Goal: Communication & Community: Answer question/provide support

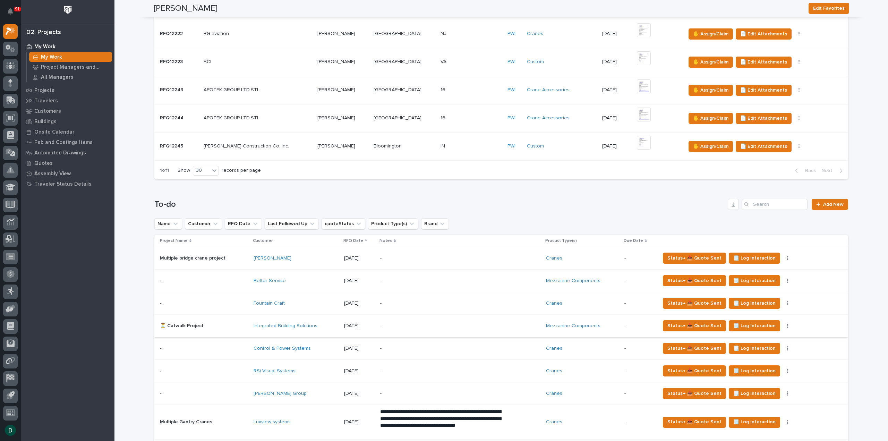
scroll to position [590, 0]
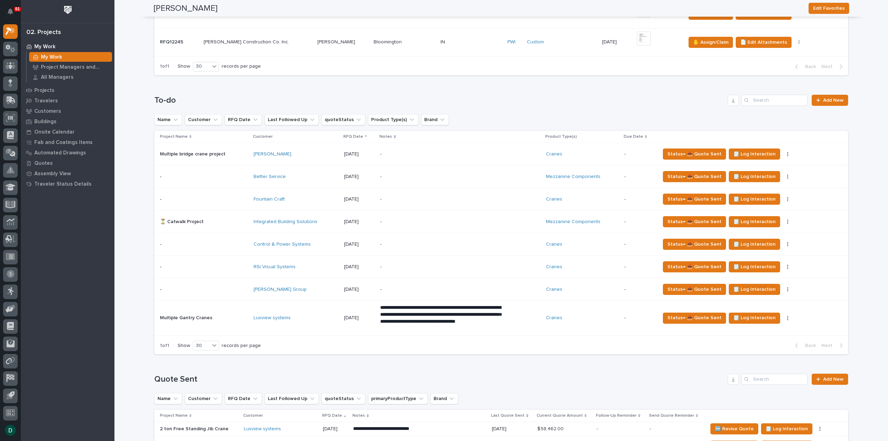
click at [242, 286] on p at bounding box center [204, 289] width 88 height 6
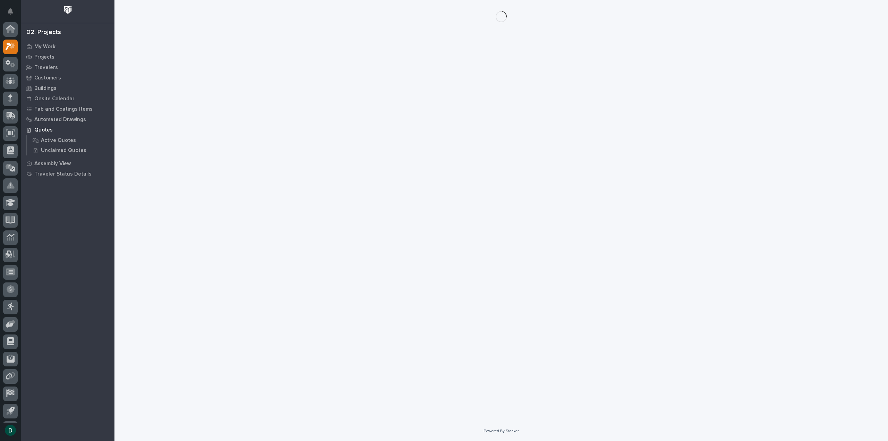
scroll to position [15, 0]
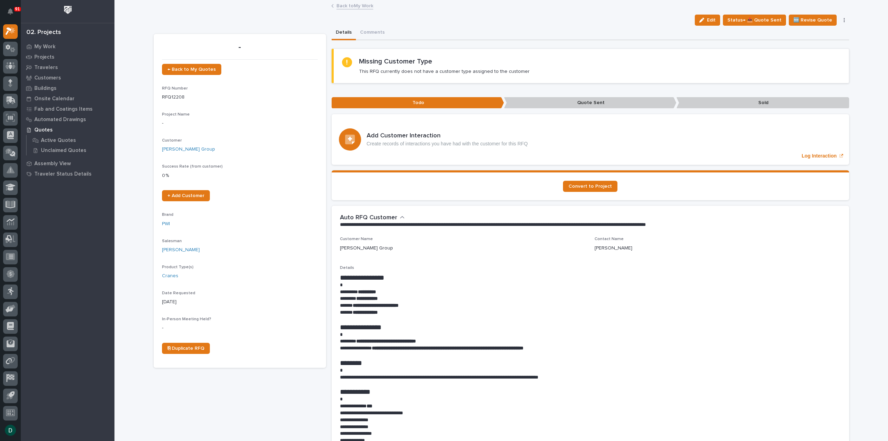
click at [351, 5] on link "Back to My Work" at bounding box center [354, 5] width 37 height 8
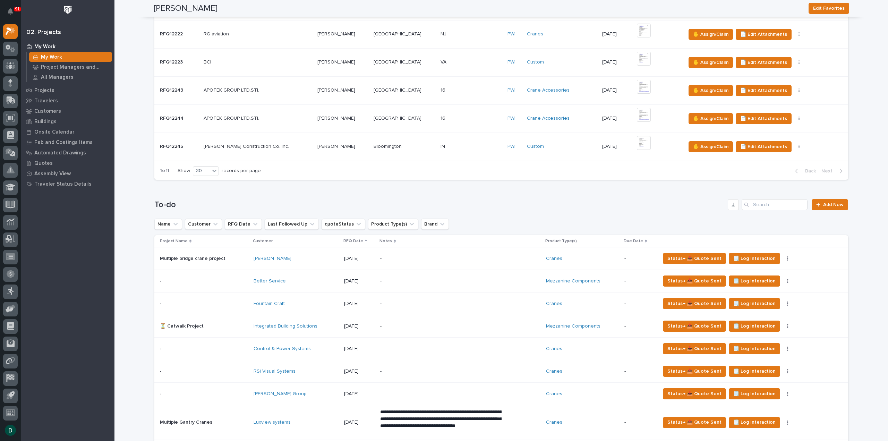
scroll to position [486, 0]
click at [237, 278] on p at bounding box center [204, 281] width 88 height 6
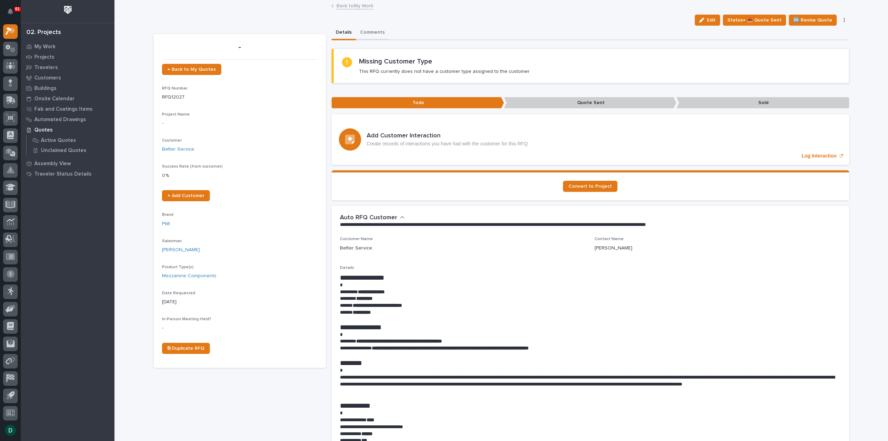
click at [368, 31] on button "Comments" at bounding box center [372, 33] width 33 height 15
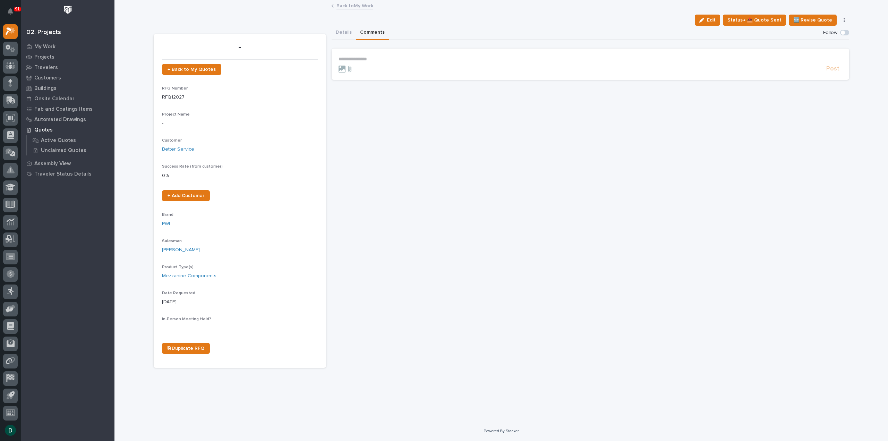
click at [381, 57] on p "**********" at bounding box center [590, 59] width 504 height 6
click at [839, 71] on span "Post" at bounding box center [832, 71] width 13 height 8
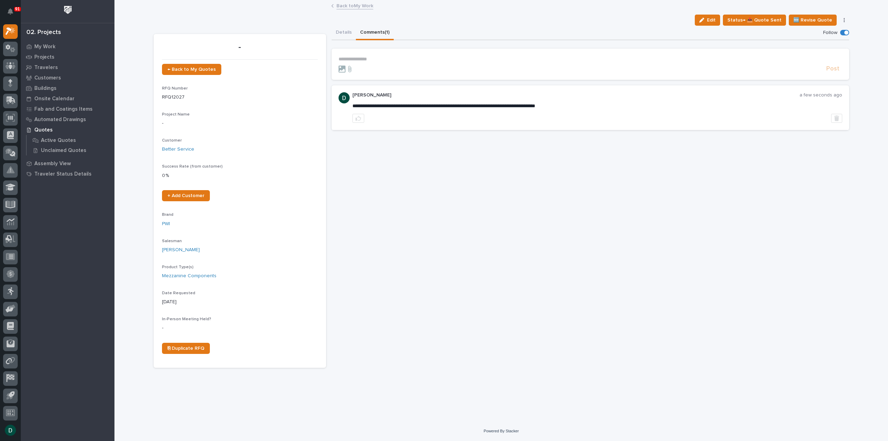
click at [350, 5] on link "Back to My Work" at bounding box center [354, 5] width 37 height 8
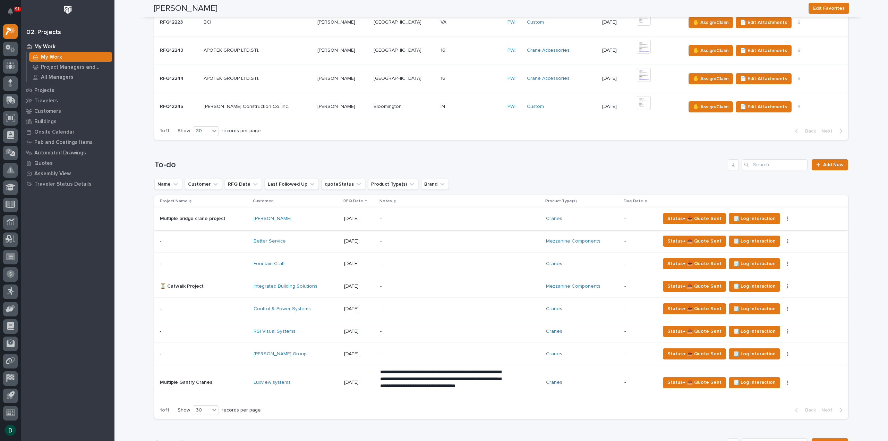
scroll to position [555, 0]
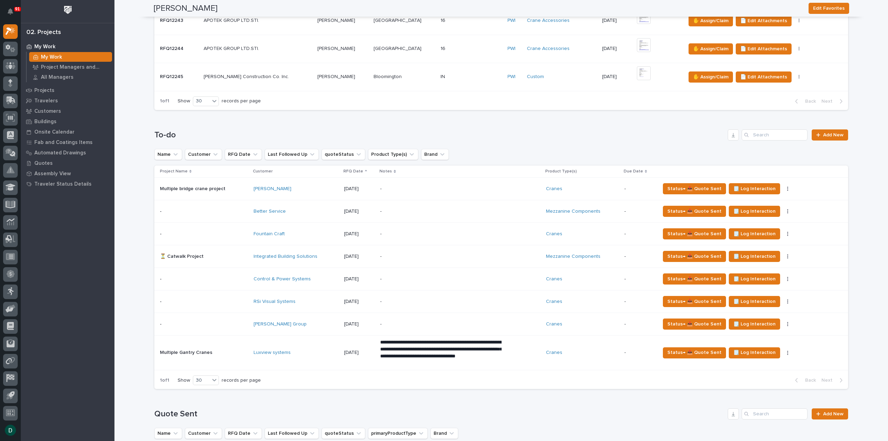
click at [237, 256] on p at bounding box center [204, 257] width 88 height 6
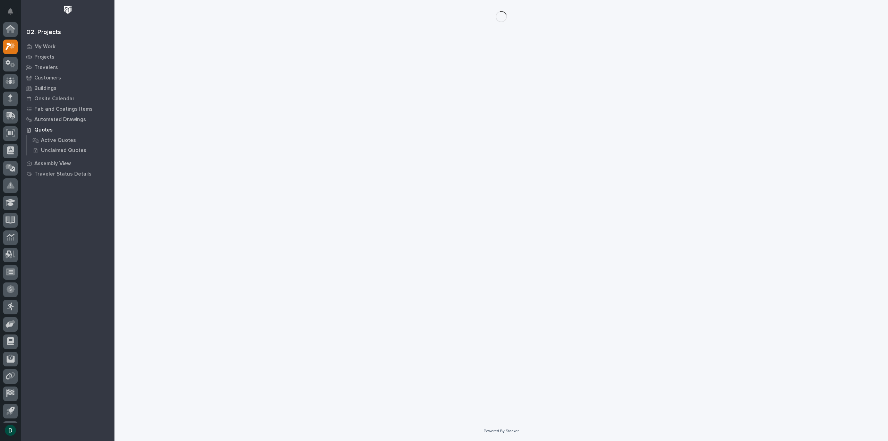
scroll to position [15, 0]
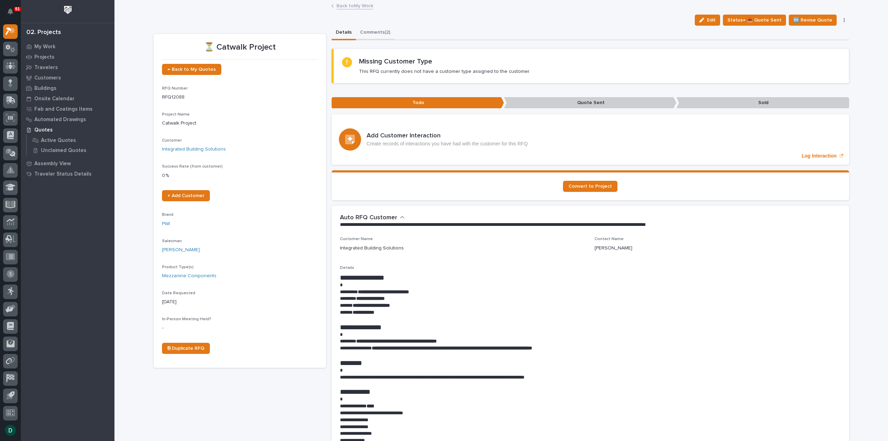
click at [379, 29] on button "Comments (2)" at bounding box center [375, 33] width 38 height 15
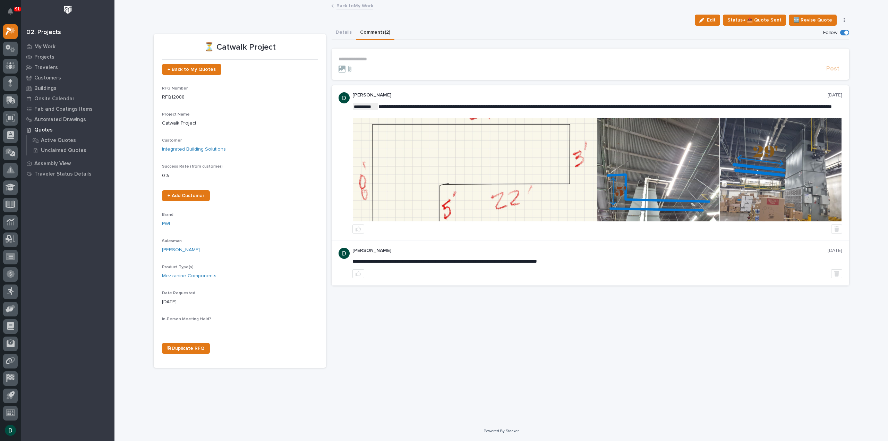
click at [361, 6] on link "Back to My Work" at bounding box center [354, 5] width 37 height 8
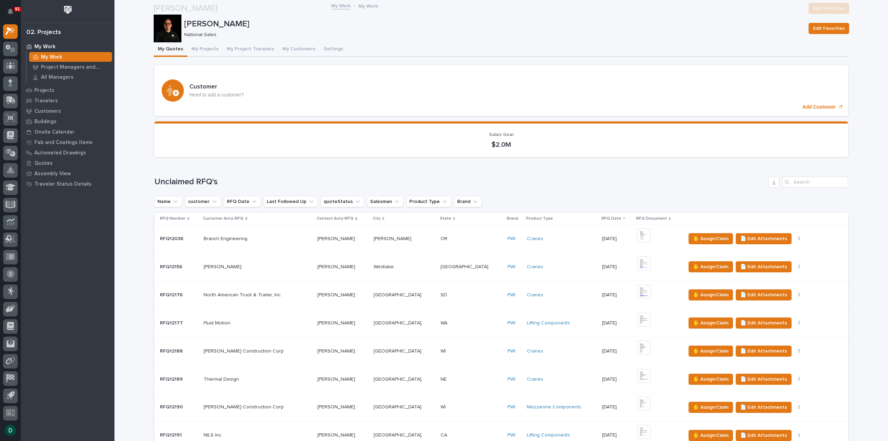
scroll to position [590, 0]
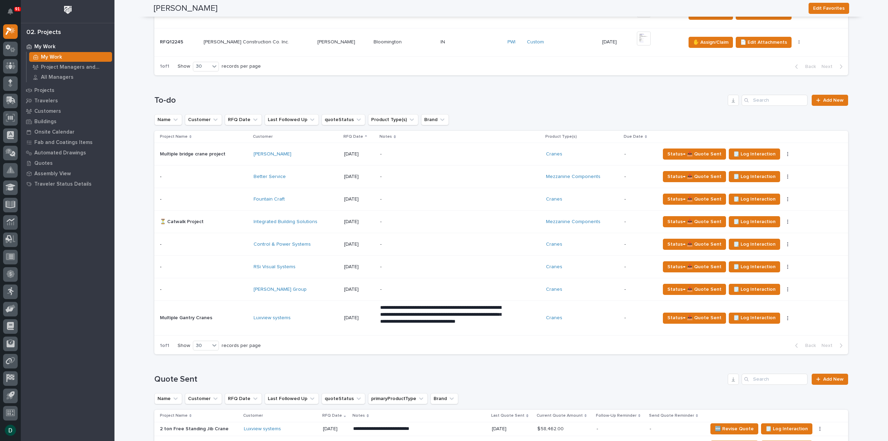
click at [239, 241] on p at bounding box center [204, 244] width 88 height 6
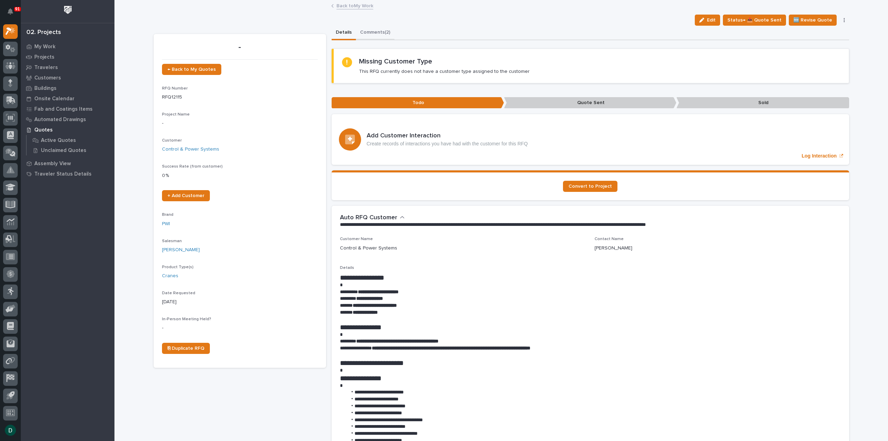
drag, startPoint x: 375, startPoint y: 32, endPoint x: 386, endPoint y: 43, distance: 16.0
click at [375, 32] on button "Comments (2)" at bounding box center [375, 33] width 38 height 15
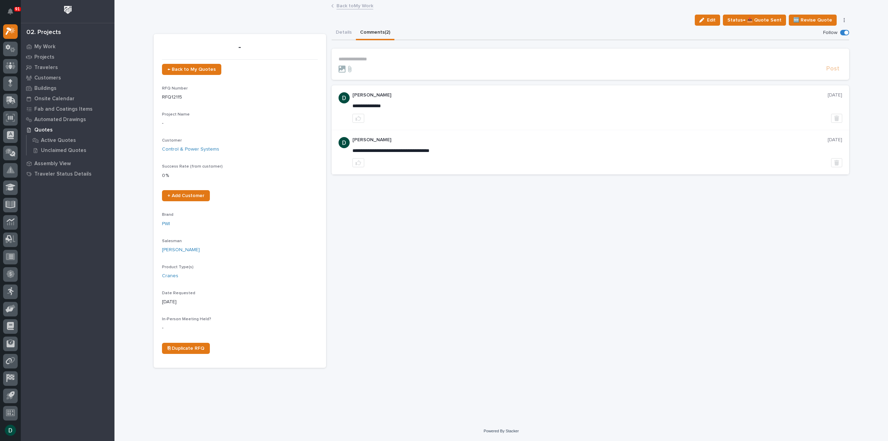
click at [385, 59] on p "**********" at bounding box center [590, 59] width 504 height 6
click at [839, 67] on button "Post" at bounding box center [832, 71] width 19 height 8
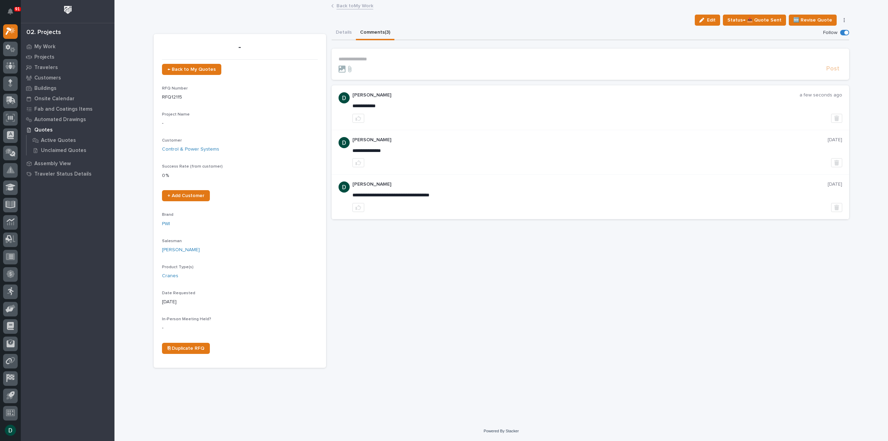
click at [361, 7] on link "Back to My Work" at bounding box center [354, 5] width 37 height 8
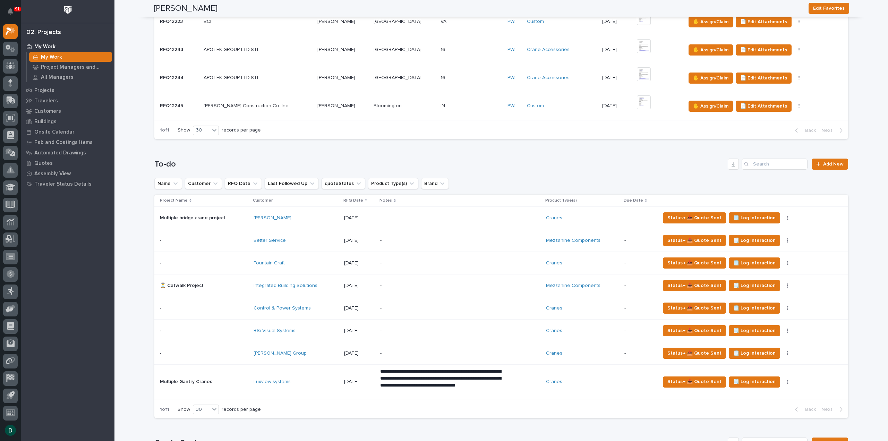
scroll to position [555, 0]
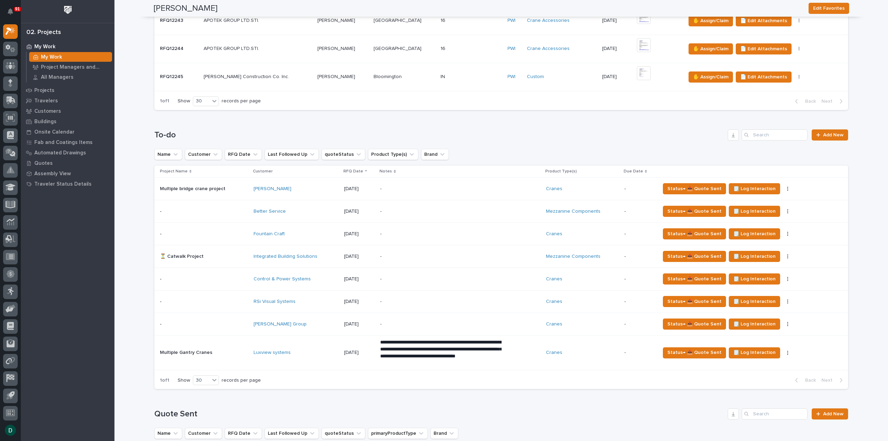
click at [241, 299] on p at bounding box center [204, 302] width 88 height 6
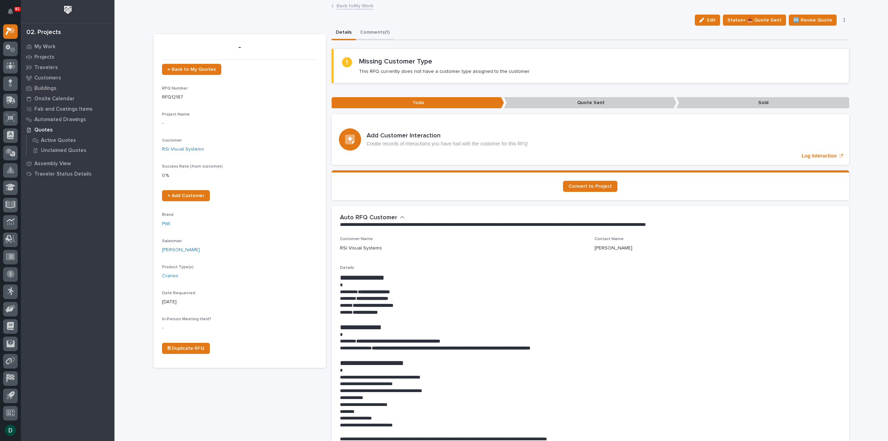
click at [368, 29] on button "Comments (1)" at bounding box center [375, 33] width 38 height 15
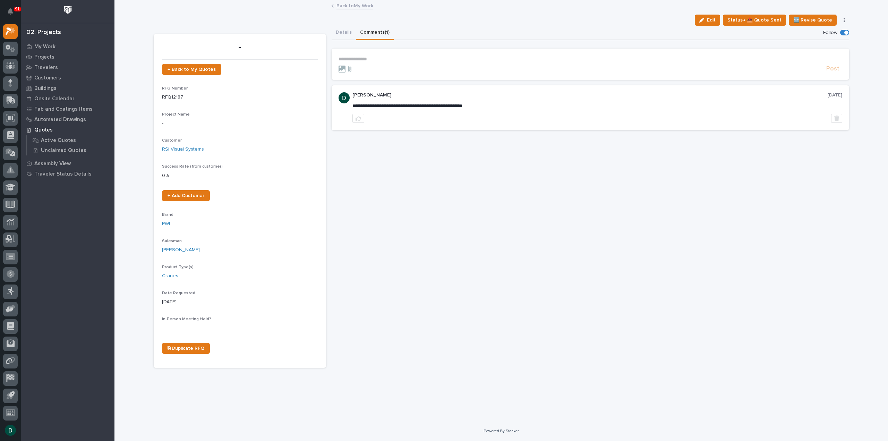
click at [371, 59] on p "**********" at bounding box center [590, 59] width 504 height 6
click at [829, 71] on span "Post" at bounding box center [832, 71] width 13 height 8
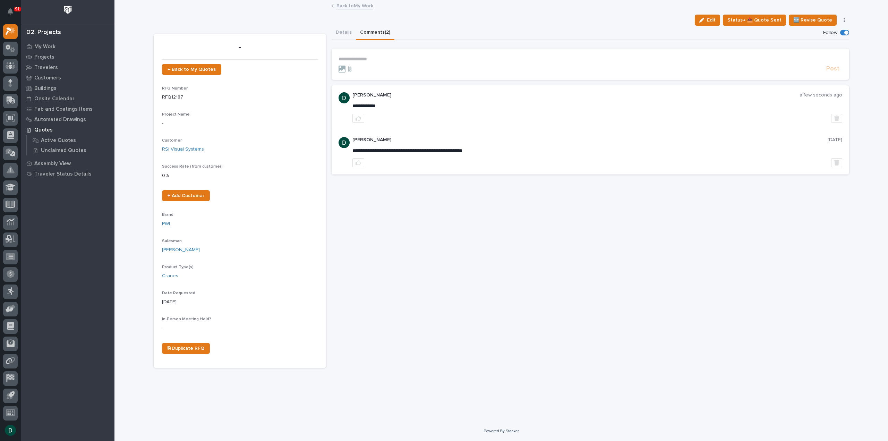
click at [360, 6] on link "Back to My Work" at bounding box center [354, 5] width 37 height 8
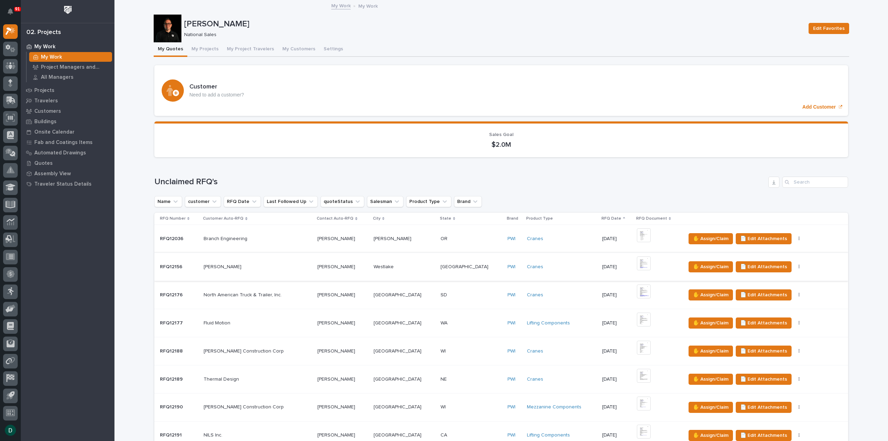
scroll to position [555, 0]
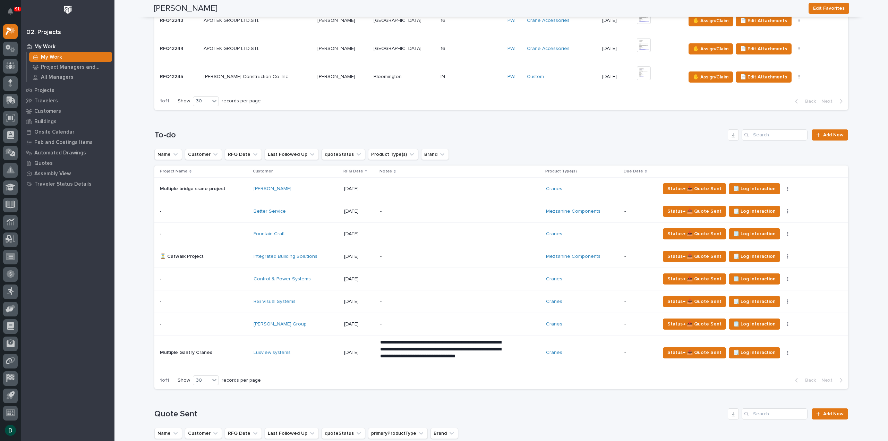
click at [237, 321] on p at bounding box center [204, 324] width 88 height 6
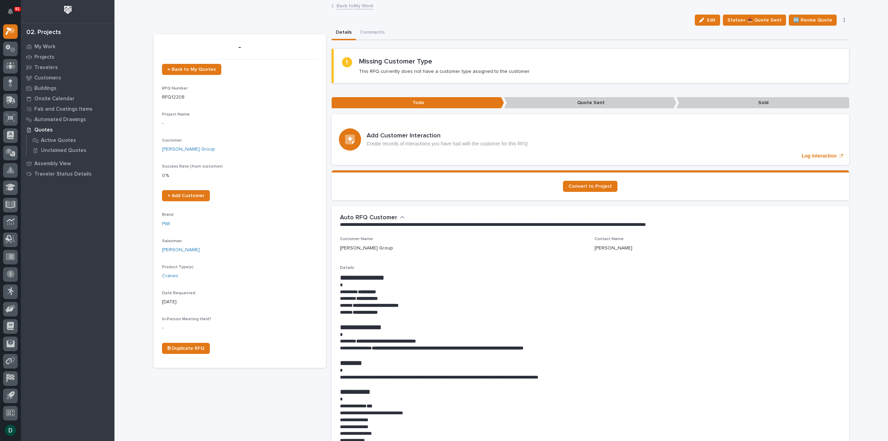
click at [353, 6] on link "Back to My Work" at bounding box center [354, 5] width 37 height 8
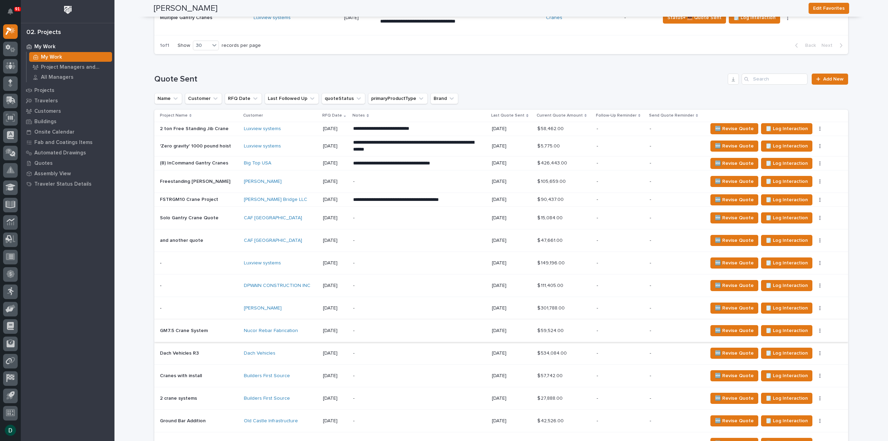
scroll to position [902, 0]
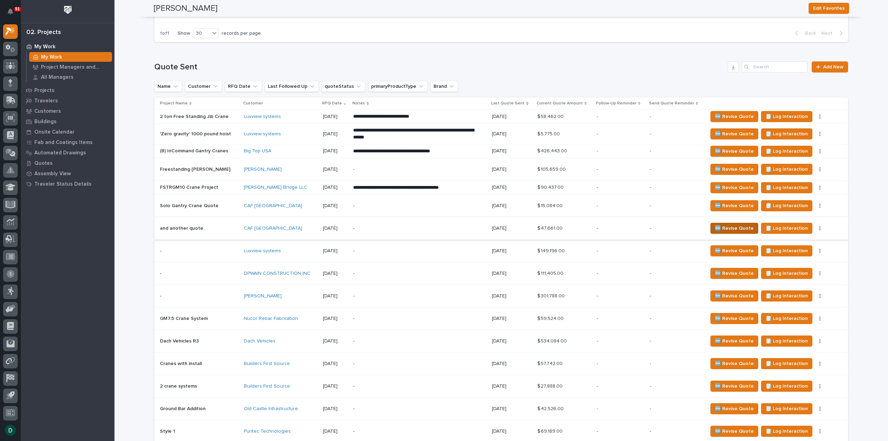
click at [738, 224] on span "🆕 Revise Quote" at bounding box center [734, 228] width 39 height 8
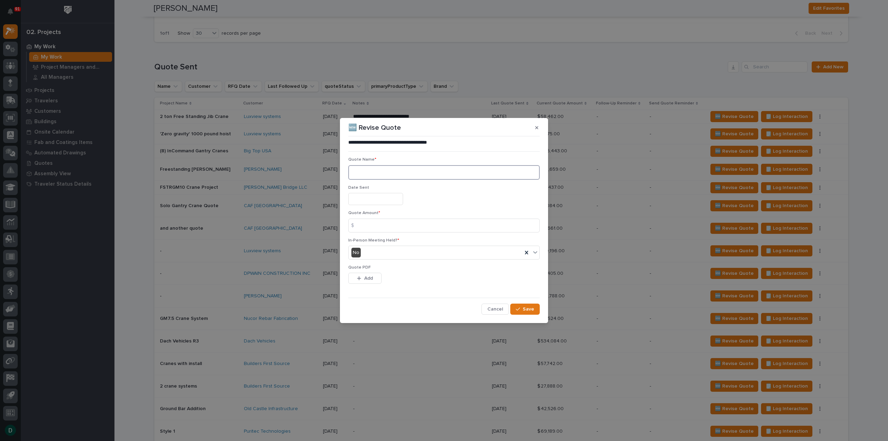
click at [372, 172] on textarea at bounding box center [443, 172] width 191 height 15
type textarea "**"
click at [384, 197] on input "text" at bounding box center [375, 199] width 55 height 12
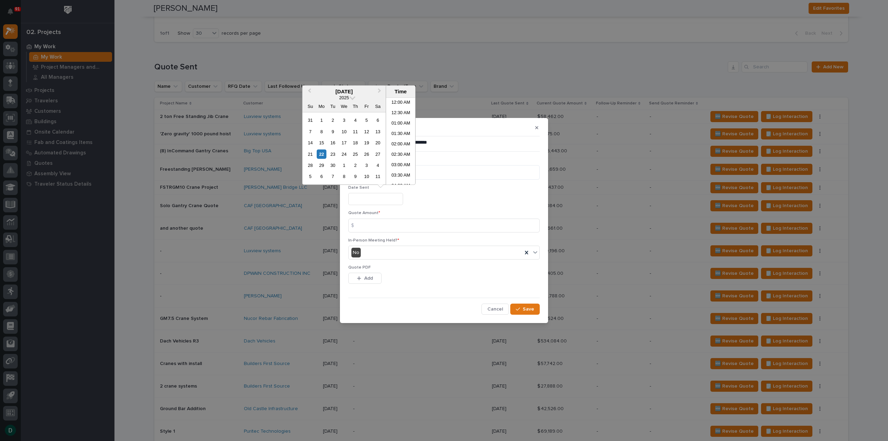
scroll to position [108, 0]
click at [321, 152] on div "22" at bounding box center [321, 153] width 9 height 9
type input "**********"
click at [369, 222] on input at bounding box center [443, 225] width 191 height 14
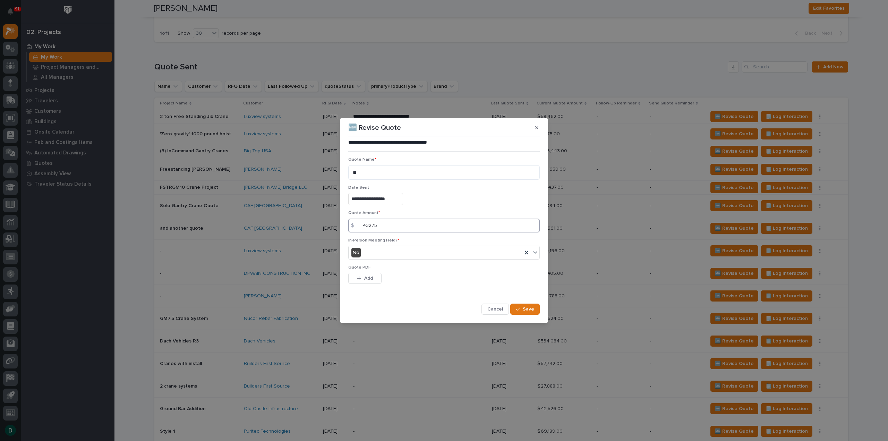
type input "43275"
click at [367, 277] on span "Add" at bounding box center [368, 278] width 9 height 6
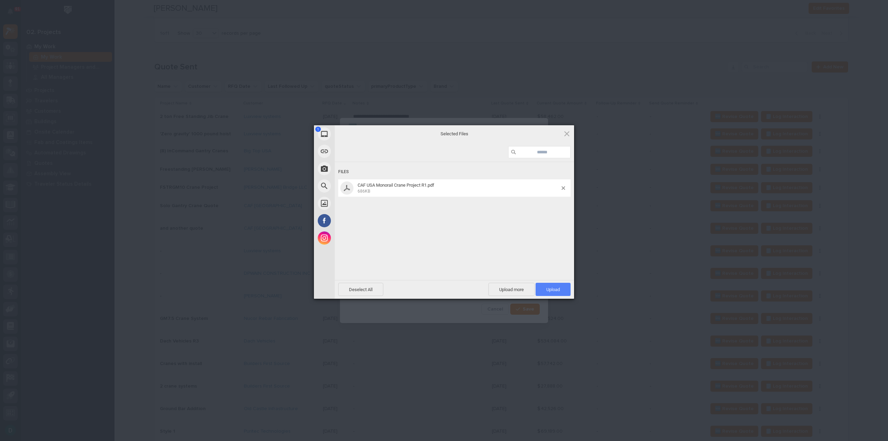
click at [563, 289] on span "Upload 1" at bounding box center [552, 289] width 35 height 13
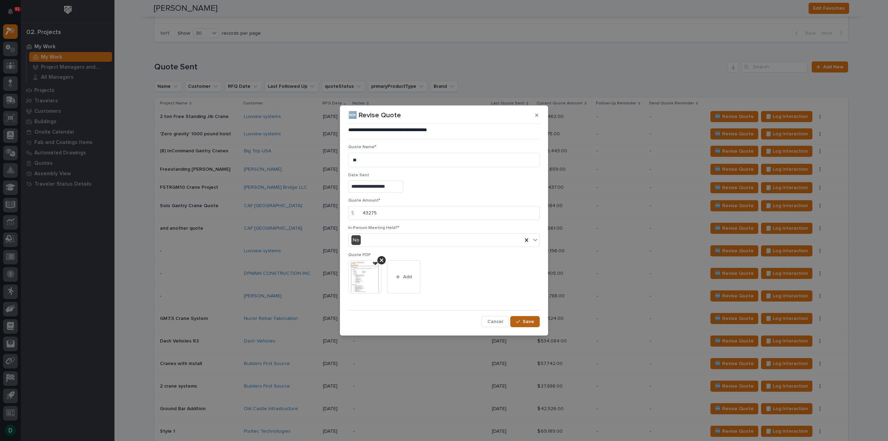
click at [517, 318] on button "Save" at bounding box center [524, 321] width 29 height 11
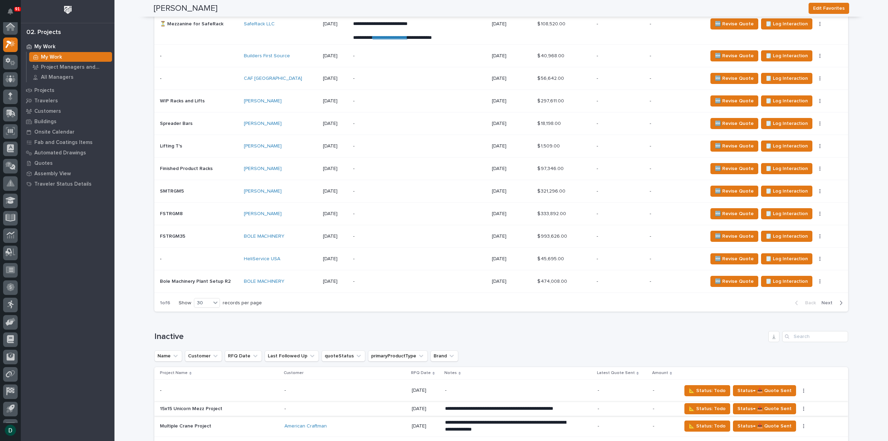
scroll to position [1387, 0]
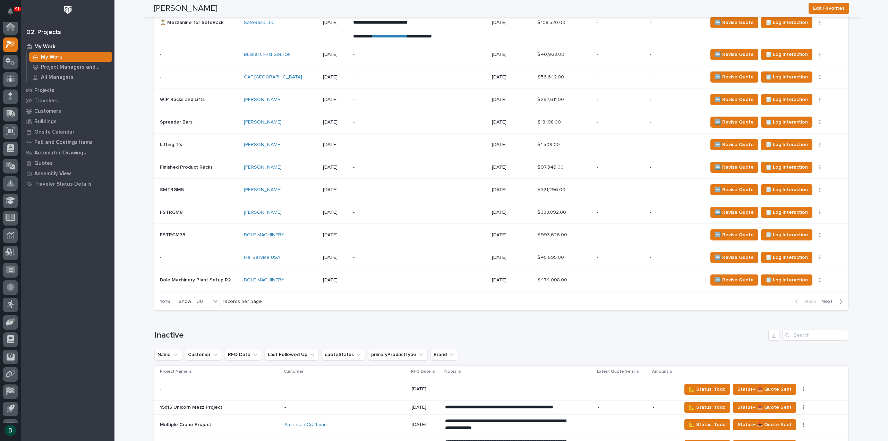
click at [824, 298] on span "Next" at bounding box center [828, 301] width 15 height 6
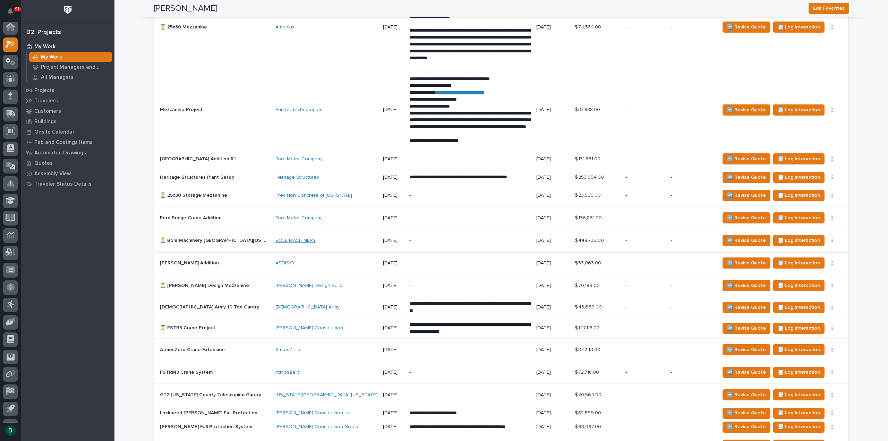
scroll to position [1183, 0]
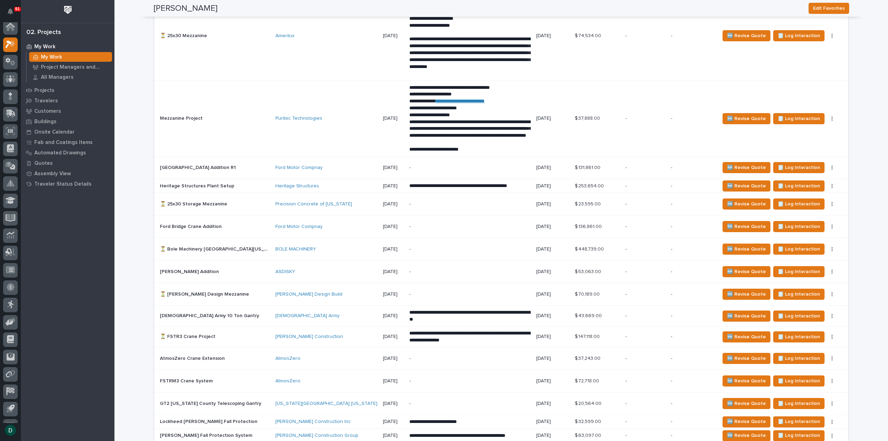
click at [240, 183] on p at bounding box center [215, 186] width 110 height 6
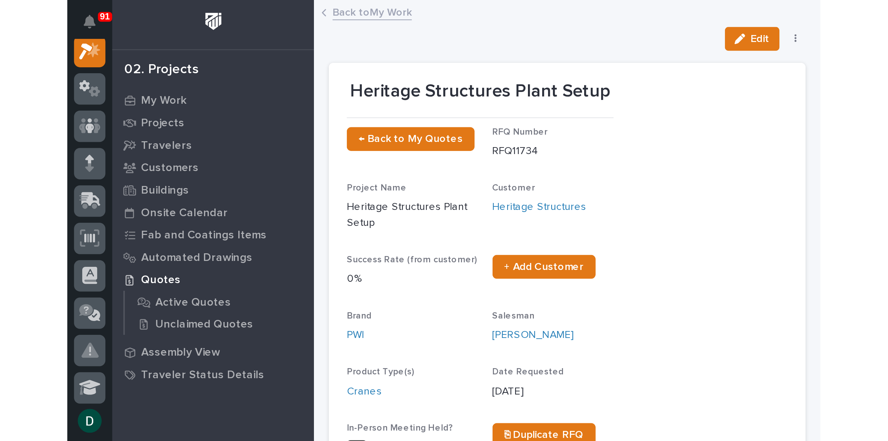
scroll to position [15, 0]
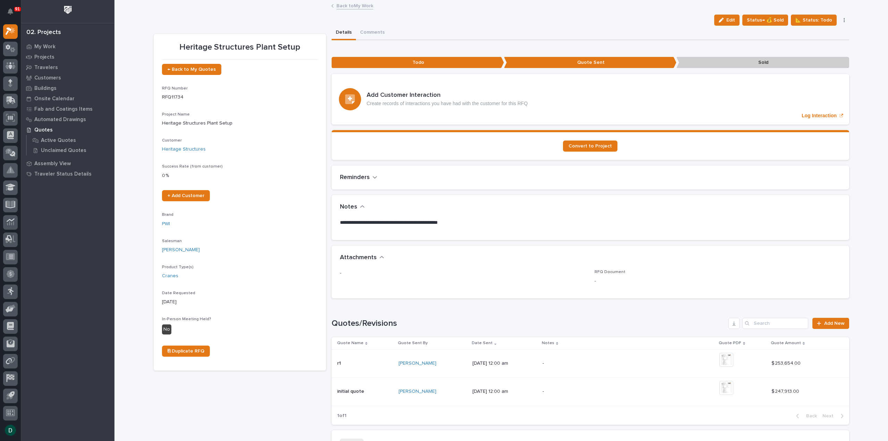
click at [359, 5] on link "Back to My Work" at bounding box center [354, 5] width 37 height 8
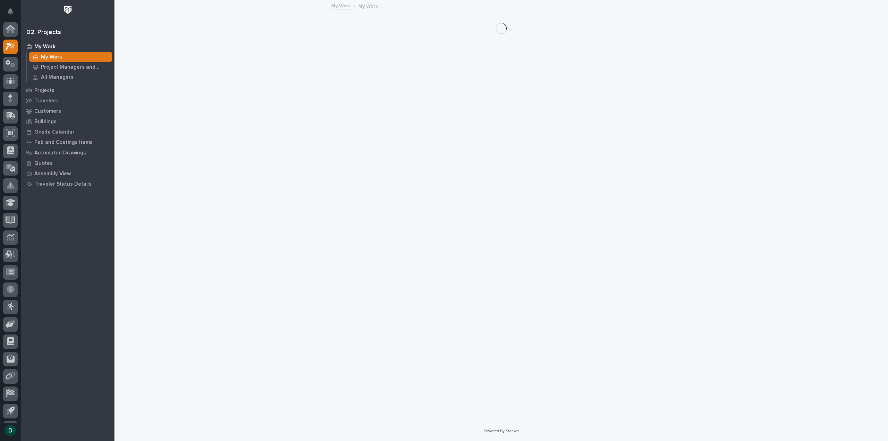
scroll to position [15, 0]
